Goal: Contribute content

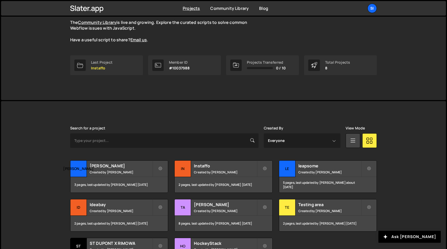
scroll to position [89, 0]
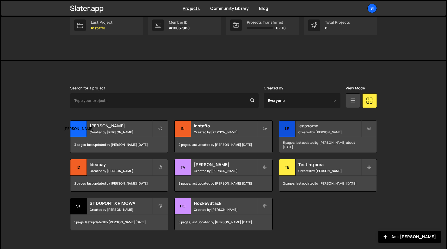
click at [328, 129] on div "leapsome Created by [PERSON_NAME]" at bounding box center [327, 129] width 97 height 16
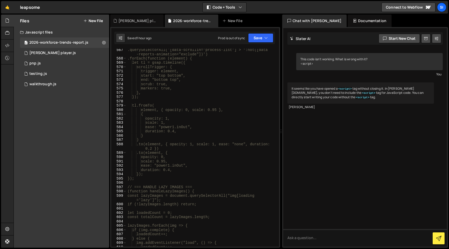
scroll to position [2827, 0]
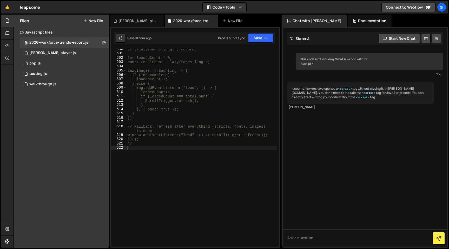
click at [185, 170] on div "if (!lazyImages.length) return; let loadedCount = 0; const totalCount = lazyIma…" at bounding box center [202, 150] width 150 height 206
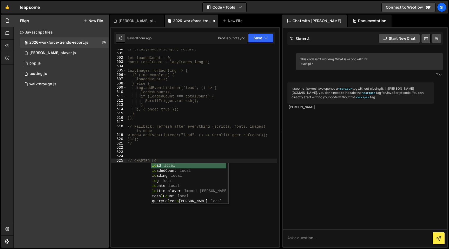
type textarea "// CHAPTER LOADING"
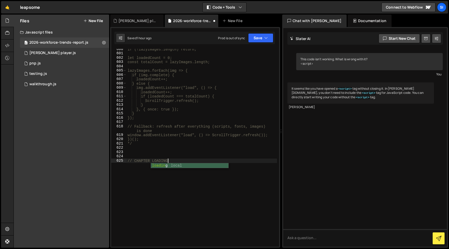
scroll to position [0, 2]
click at [169, 154] on div "if (!lazyImages.length) return; let loadedCount = 0; const totalCount = lazyIma…" at bounding box center [202, 150] width 150 height 206
click at [170, 170] on div "if (!lazyImages.length) return; let loadedCount = 0; const totalCount = lazyIma…" at bounding box center [202, 150] width 150 height 206
type textarea "// CHAPTER LOADING"
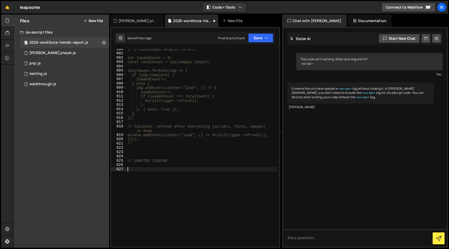
paste textarea "});"
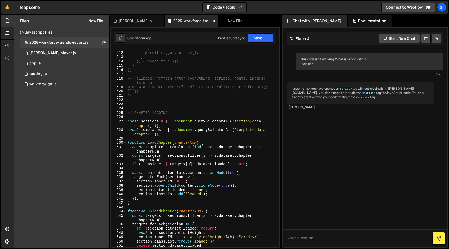
scroll to position [2874, 0]
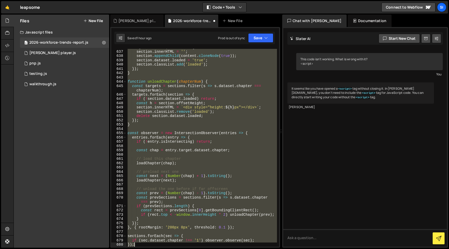
drag, startPoint x: 127, startPoint y: 121, endPoint x: 150, endPoint y: 249, distance: 129.4
click at [150, 249] on div "Hold on a sec... Are you certain you wish to leave this page? Any changes you'v…" at bounding box center [224, 124] width 449 height 249
type textarea "if (sec.dataset.chapter !== '1') observer.observe(sec); });"
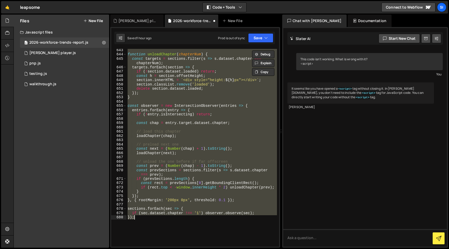
paste textarea
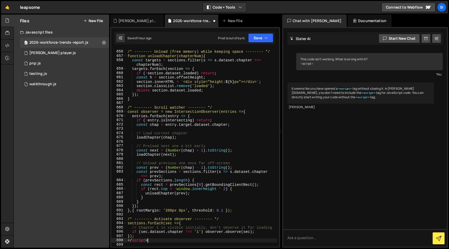
drag, startPoint x: 153, startPoint y: 241, endPoint x: 123, endPoint y: 240, distance: 30.7
click at [123, 240] on div "655 656 657 658 659 660 661 662 663 664 665 666 667 668 669 670 671 672 673 674…" at bounding box center [195, 148] width 168 height 198
type textarea "</script>"
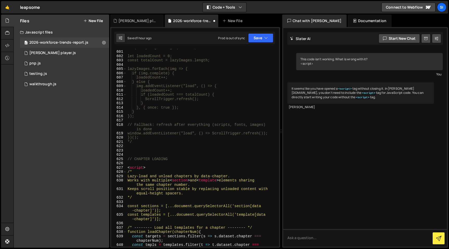
scroll to position [2817, 0]
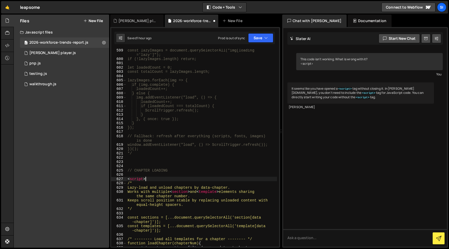
drag, startPoint x: 151, startPoint y: 179, endPoint x: 118, endPoint y: 178, distance: 32.7
click at [119, 179] on div "599 600 601 602 603 604 605 606 607 608 609 610 611 612 613 614 615 616 617 618…" at bounding box center [195, 148] width 168 height 198
type textarea "<script>"
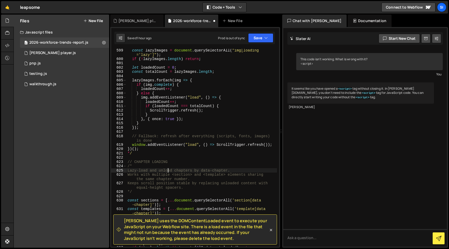
type textarea "Lazy-load and unload chapters by data-chapter."
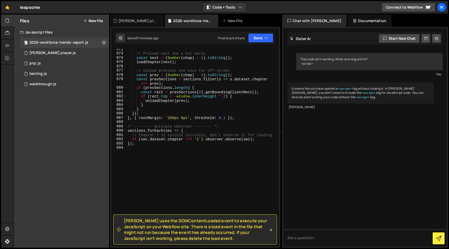
scroll to position [3178, 0]
click at [173, 163] on div "// Preload next one a bit early const next = ( Number ( chap ) + 1 ) . toString…" at bounding box center [202, 150] width 150 height 206
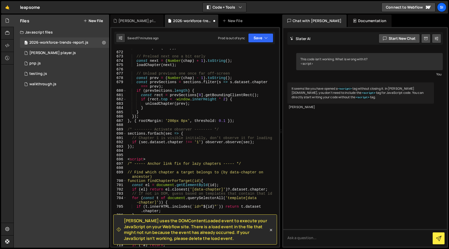
scroll to position [3175, 0]
drag, startPoint x: 145, startPoint y: 159, endPoint x: 110, endPoint y: 158, distance: 35.1
click at [110, 158] on div "Slater uses the DOMContentLoaded event to execute your JavaScript on your Webfl…" at bounding box center [195, 137] width 170 height 221
type textarea "<script>"
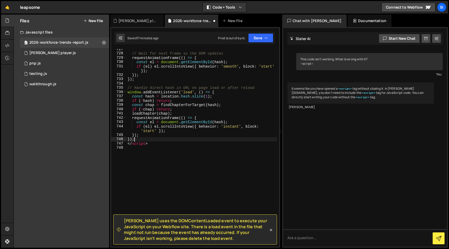
click at [165, 141] on div "// Wait for next frame so the DOM updates requestAnimationFrame (( ) => { const…" at bounding box center [202, 150] width 150 height 206
drag, startPoint x: 164, startPoint y: 144, endPoint x: 108, endPoint y: 142, distance: 55.6
click at [109, 144] on div "Files New File Javascript files 0 2026-workforce-trends-report.js 0 0 lottie pl…" at bounding box center [231, 131] width 435 height 233
type textarea "</script>"
click at [153, 122] on div "// Wait for next frame so the DOM updates requestAnimationFrame (( ) => { const…" at bounding box center [202, 150] width 150 height 206
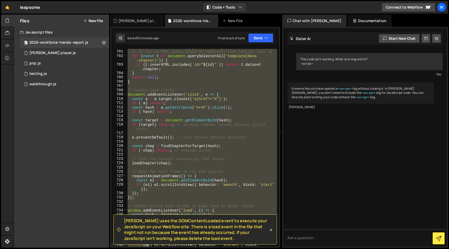
scroll to position [3326, 0]
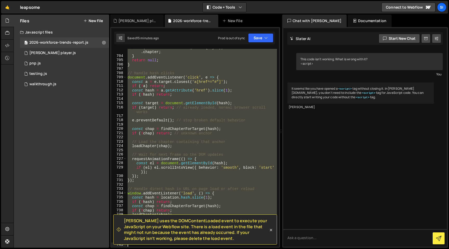
drag, startPoint x: 127, startPoint y: 130, endPoint x: 149, endPoint y: 249, distance: 120.7
click at [149, 249] on div "Hold on a sec... Are you certain you wish to leave this page? Any changes you'v…" at bounding box center [224, 124] width 449 height 249
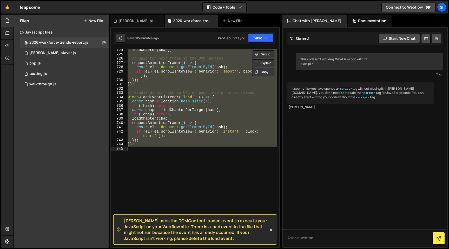
paste textarea
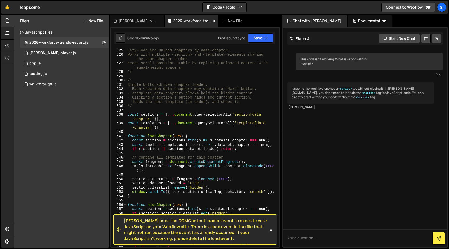
scroll to position [3069, 0]
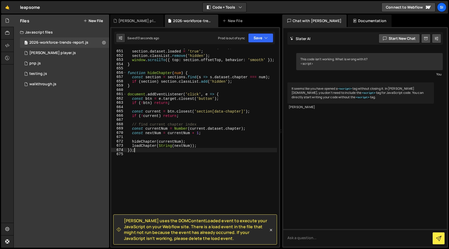
click at [168, 149] on div "section . innerHTML = fragment . cloneNode ( true ) ; section . dataset . loade…" at bounding box center [202, 148] width 150 height 206
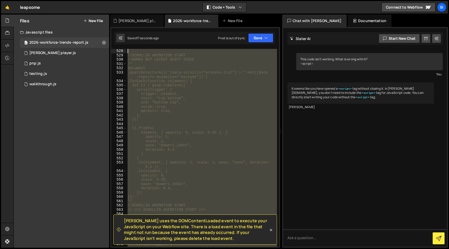
scroll to position [2473, 0]
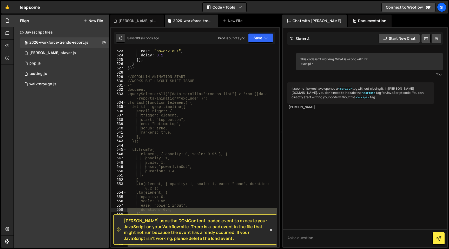
drag, startPoint x: 168, startPoint y: 180, endPoint x: 128, endPoint y: 208, distance: 49.0
click at [128, 208] on div "ease : "power2.out" , delay : 0.1 }) ; } }) ; //SCROLLIN ANIMATION START //WORK…" at bounding box center [202, 154] width 150 height 211
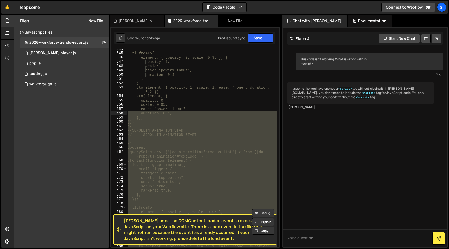
click at [135, 142] on div "tl.fromTo( element, { opacity: 0, scale: 0.95 }, { opacity: 1, scale: 1, ease: …" at bounding box center [202, 148] width 150 height 198
type textarea "/*"
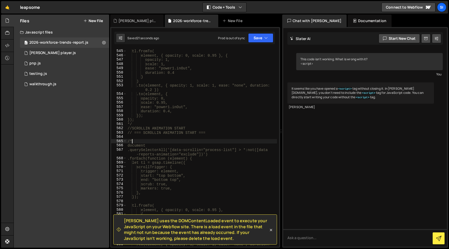
scroll to position [2571, 0]
click at [130, 138] on div "tl.fromTo( element, { opacity: 0, scale: 0.95 }, { opacity: 1, scale: 1, ease: …" at bounding box center [202, 150] width 150 height 211
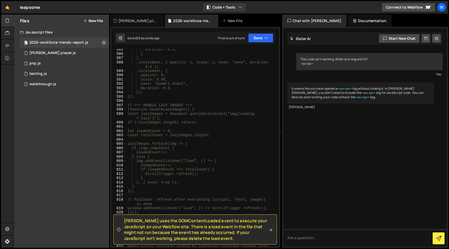
scroll to position [2755, 0]
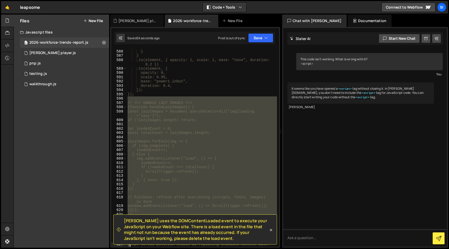
drag, startPoint x: 130, startPoint y: 98, endPoint x: 129, endPoint y: 243, distance: 145.2
click at [129, 28] on div "Slater uses the DOMContentLoaded event to execute your JavaScript on your Webfl…" at bounding box center [195, 28] width 168 height 0
type textarea "Works with multiple <section> and <template> elements sharing the same chapter …"
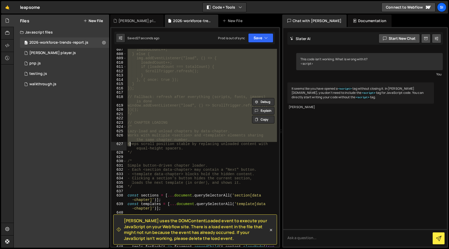
scroll to position [2856, 0]
click at [141, 155] on div "loadedCount++; } else { img.addEventListener("load", () => { loadedCount++; if …" at bounding box center [202, 153] width 150 height 211
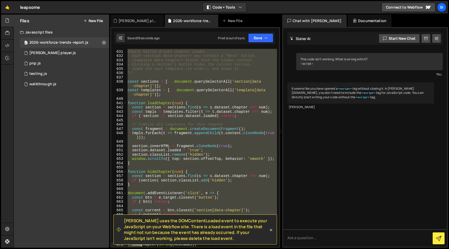
scroll to position [2978, 0]
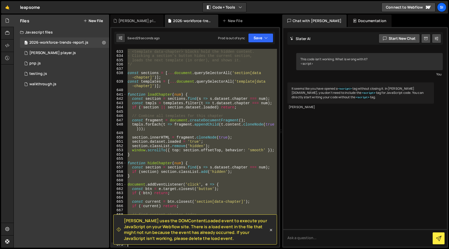
drag, startPoint x: 130, startPoint y: 119, endPoint x: 162, endPoint y: 249, distance: 133.3
click at [156, 249] on div "Hold on a sec... Are you certain you wish to leave this page? Any changes you'v…" at bounding box center [224, 124] width 449 height 249
type textarea "});"
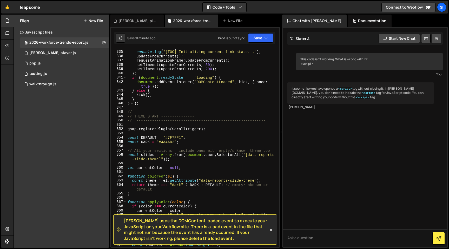
scroll to position [1628, 0]
click at [168, 141] on div "const kick = ( ) => { console . log ( "[TOC] Initializing current link state...…" at bounding box center [202, 148] width 150 height 206
type textarea "const DARK = "#4A4AD2";"
click at [168, 141] on div "const kick = ( ) => { console . log ( "[TOC] Initializing current link state...…" at bounding box center [202, 148] width 150 height 206
click at [176, 124] on div "const kick = ( ) => { console . log ( "[TOC] Initializing current link state...…" at bounding box center [202, 148] width 150 height 206
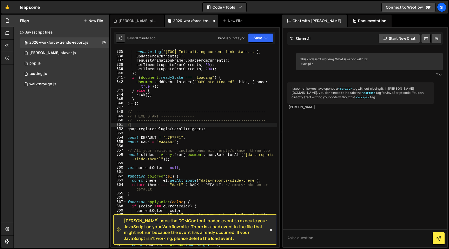
type textarea "/*"
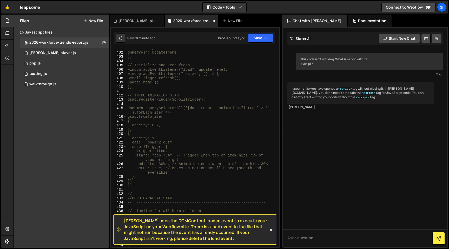
scroll to position [1982, 0]
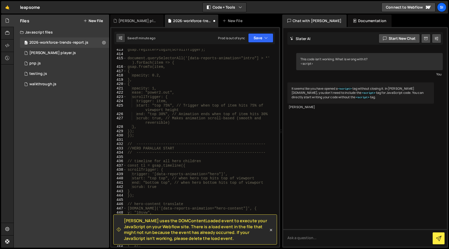
click at [167, 140] on div "gsap.registerPlugin(ScrollTrigger); document.querySelectorAll('[data-reports-an…" at bounding box center [202, 151] width 150 height 206
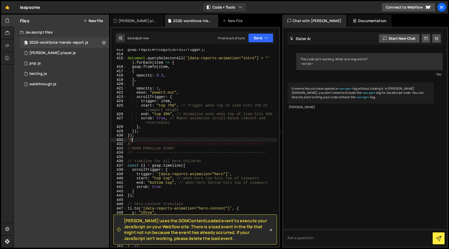
type textarea "*/"
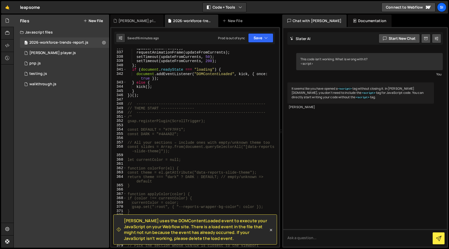
scroll to position [1634, 0]
click at [181, 139] on div "updateFromCurrents ( ) ; requestAnimationFrame ( updateFromCurrents ) ; setTime…" at bounding box center [202, 153] width 150 height 211
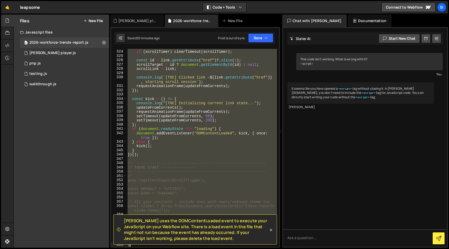
scroll to position [1615, 0]
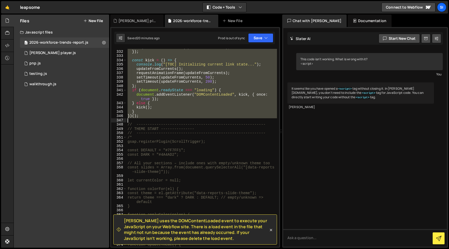
drag, startPoint x: 128, startPoint y: 80, endPoint x: 173, endPoint y: 118, distance: 59.6
click at [173, 118] on div "requestAnimationFrame ( updateFromCurrents ) ; }) ; const kick = ( ) => { conso…" at bounding box center [202, 148] width 150 height 206
type textarea "})();"
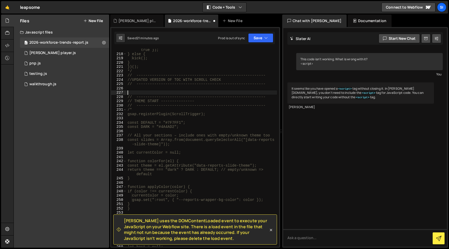
scroll to position [1371, 0]
